Goal: Task Accomplishment & Management: Complete application form

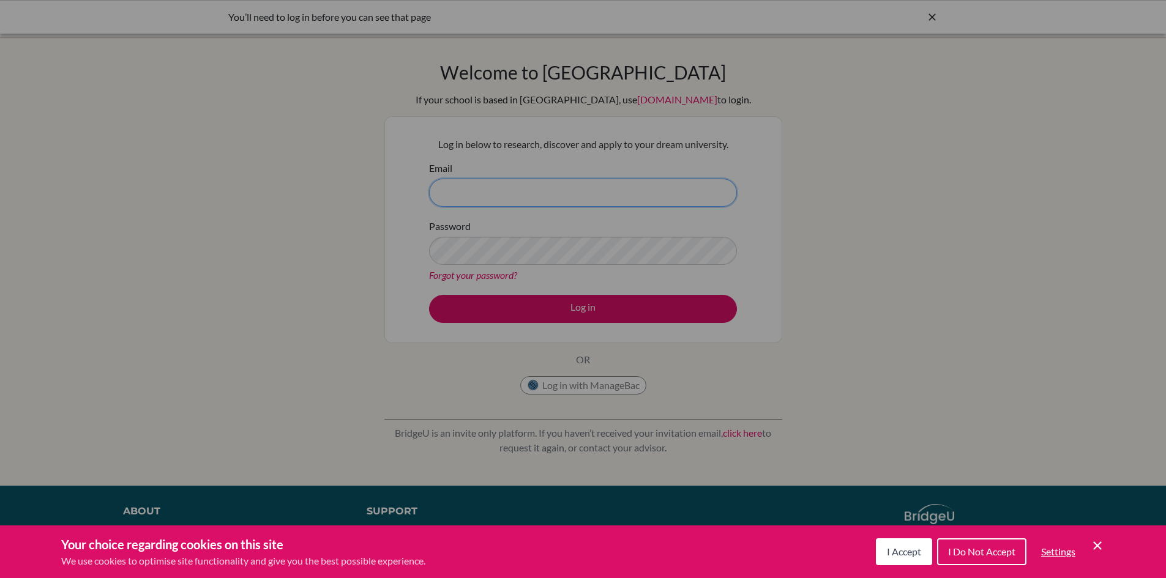
type input "muhl@nca.edu.ni"
click at [899, 559] on button "I Accept" at bounding box center [904, 552] width 56 height 27
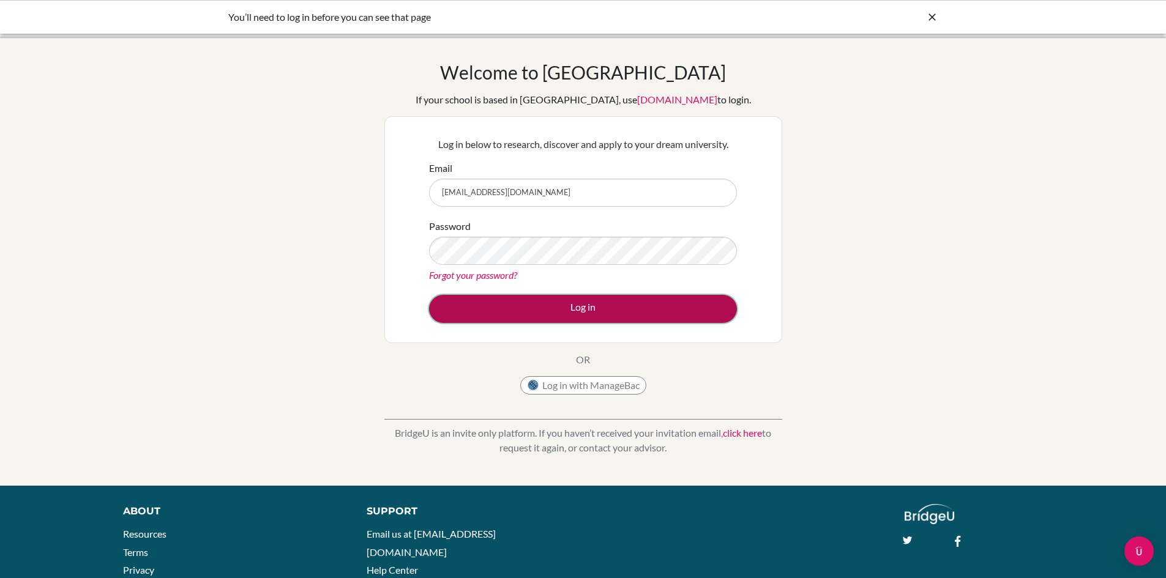
click at [559, 312] on button "Log in" at bounding box center [583, 309] width 308 height 28
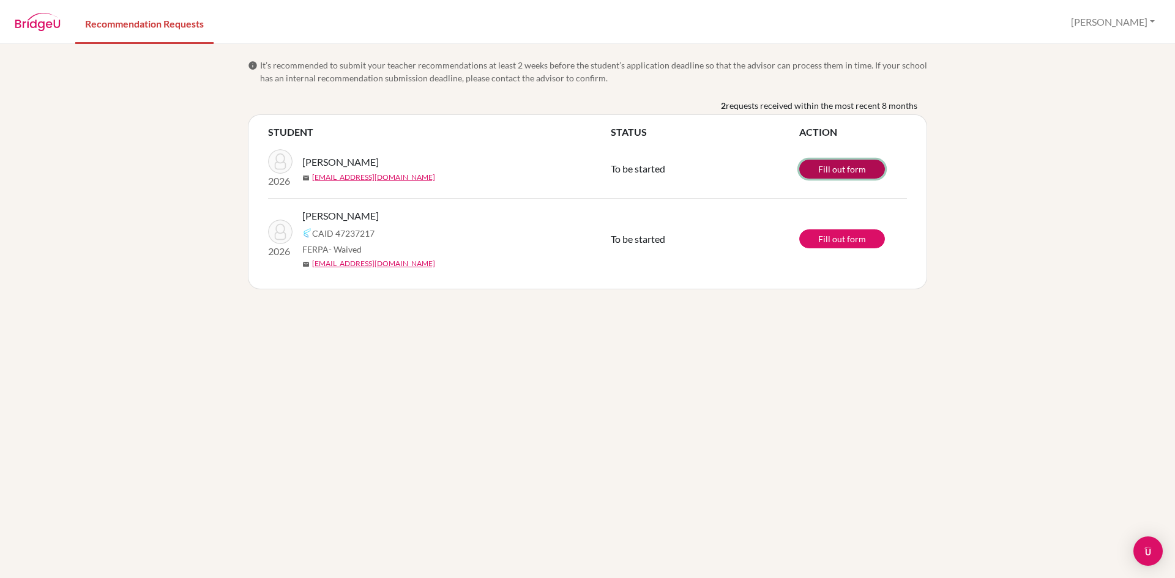
click at [814, 170] on link "Fill out form" at bounding box center [842, 169] width 86 height 19
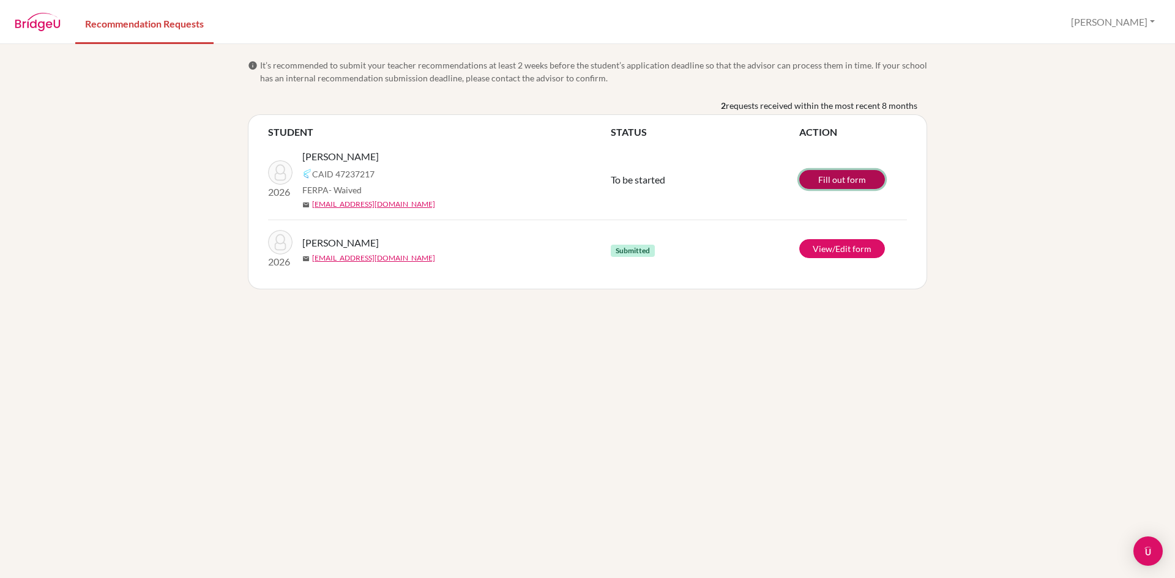
click at [832, 179] on link "Fill out form" at bounding box center [842, 179] width 86 height 19
